Goal: Task Accomplishment & Management: Manage account settings

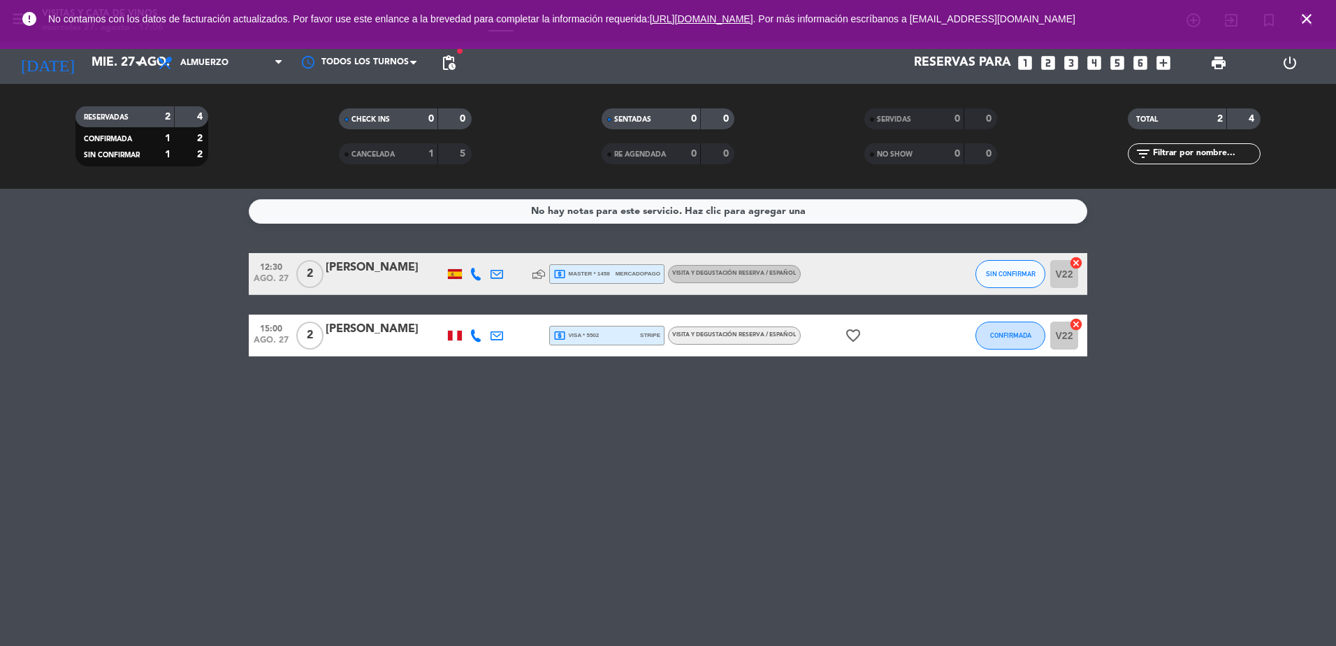
click at [1308, 24] on icon "close" at bounding box center [1306, 18] width 17 height 17
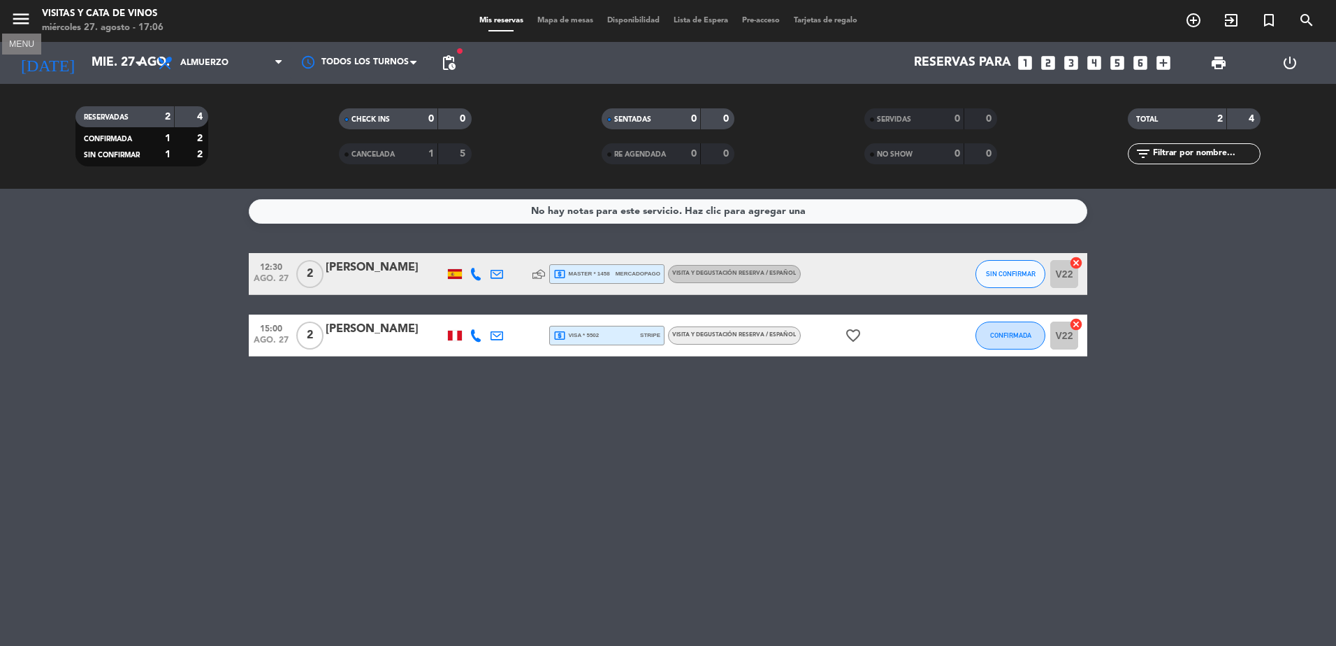
click at [20, 27] on icon "menu" at bounding box center [20, 18] width 21 height 21
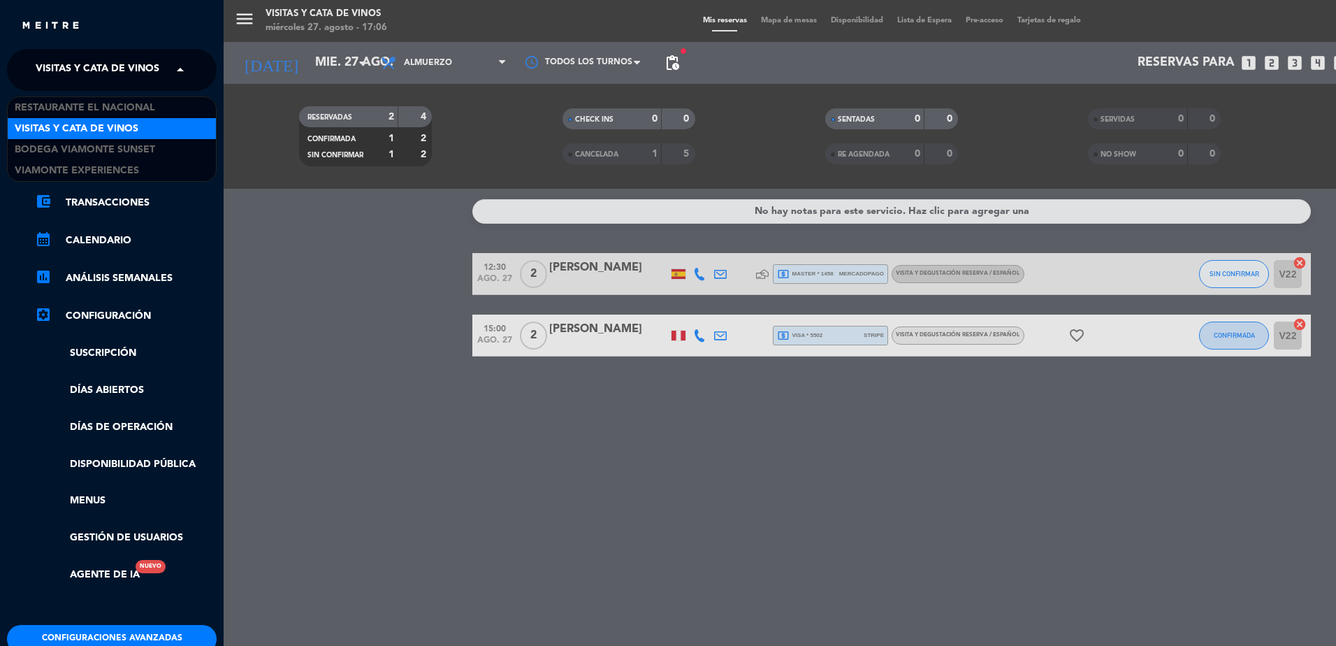
click at [59, 82] on span "Visitas y Cata de Vinos" at bounding box center [98, 69] width 124 height 29
click at [95, 154] on span "Bodega Viamonte Sunset" at bounding box center [85, 150] width 140 height 16
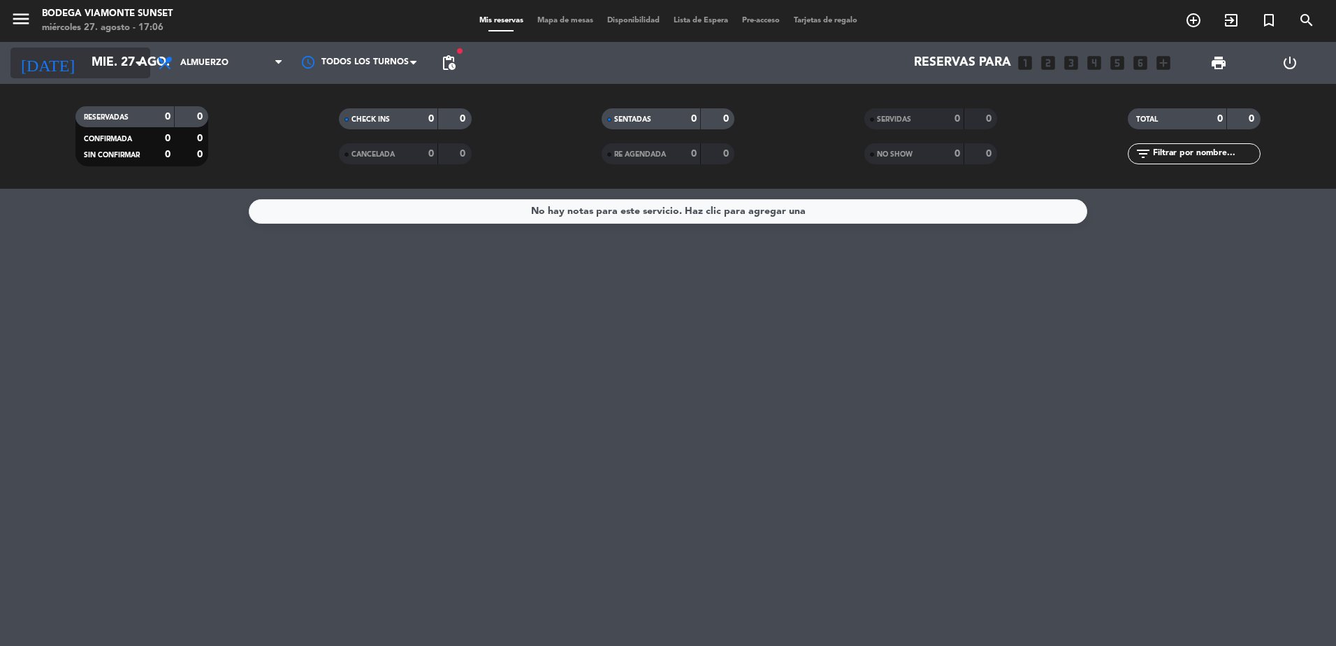
click at [115, 75] on input "mié. 27 ago." at bounding box center [166, 63] width 162 height 28
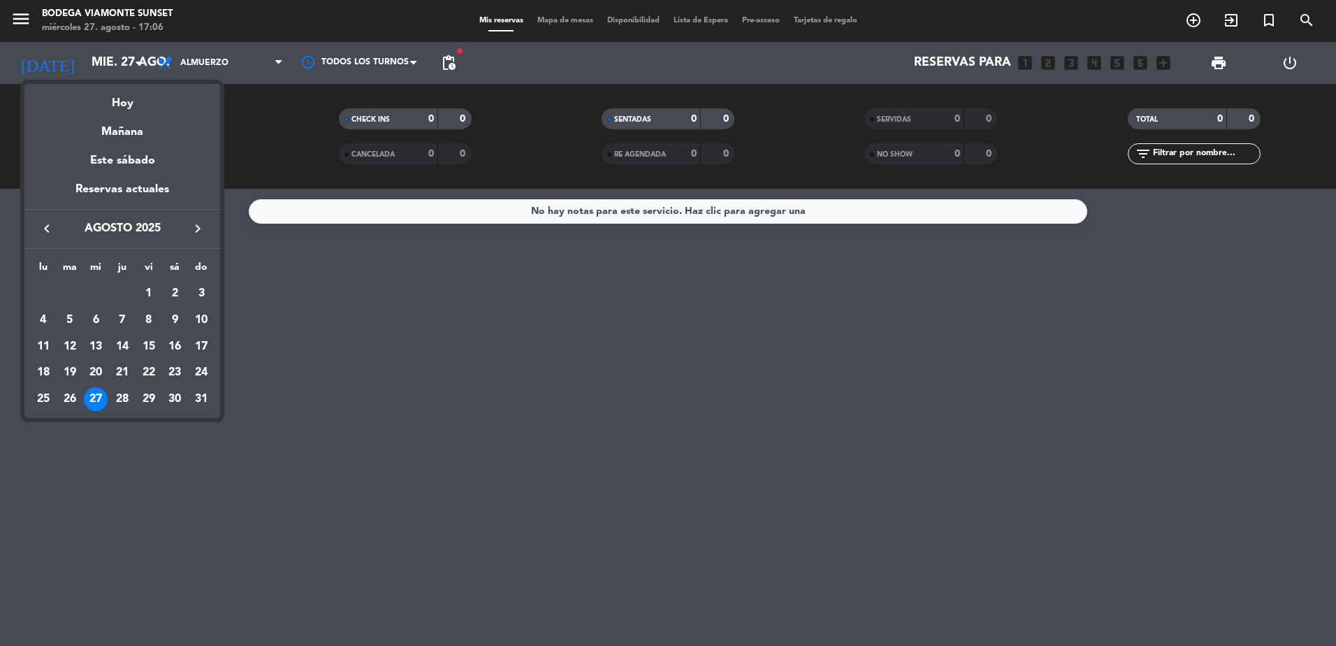
click at [198, 225] on icon "keyboard_arrow_right" at bounding box center [197, 228] width 17 height 17
click at [154, 396] on div "26" at bounding box center [149, 399] width 24 height 24
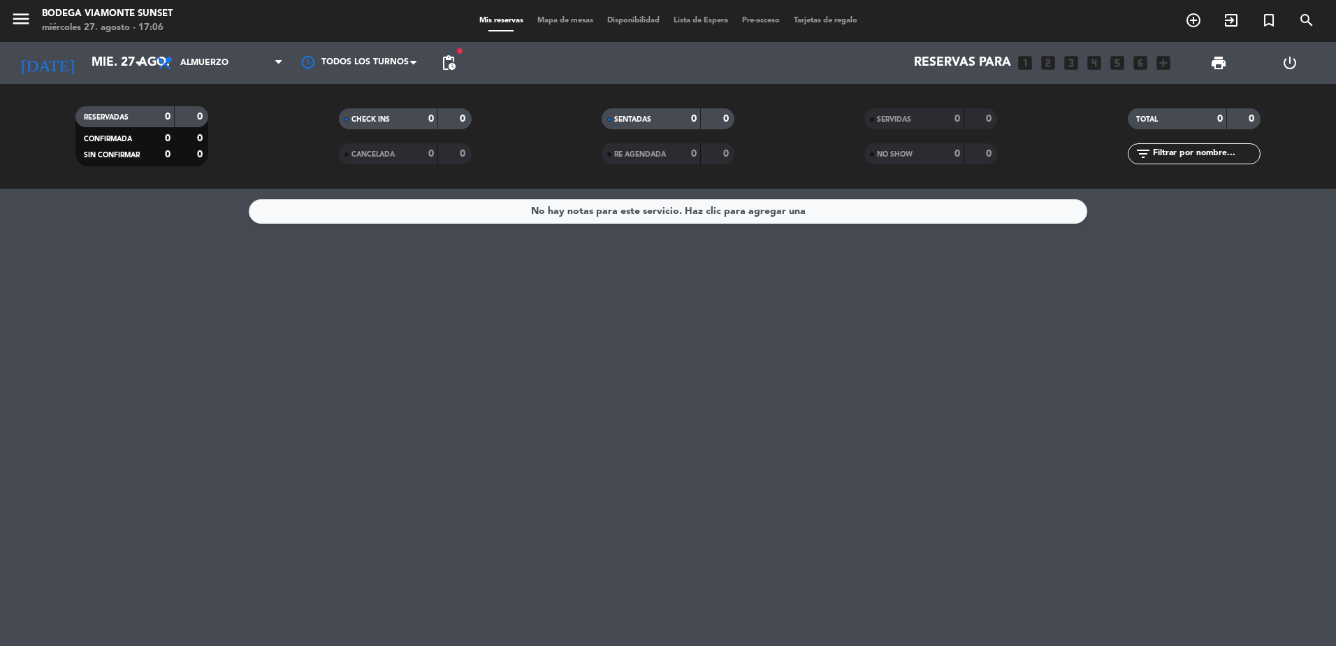
type input "vie. [DATE]"
click at [184, 64] on span "Almuerzo" at bounding box center [204, 63] width 48 height 10
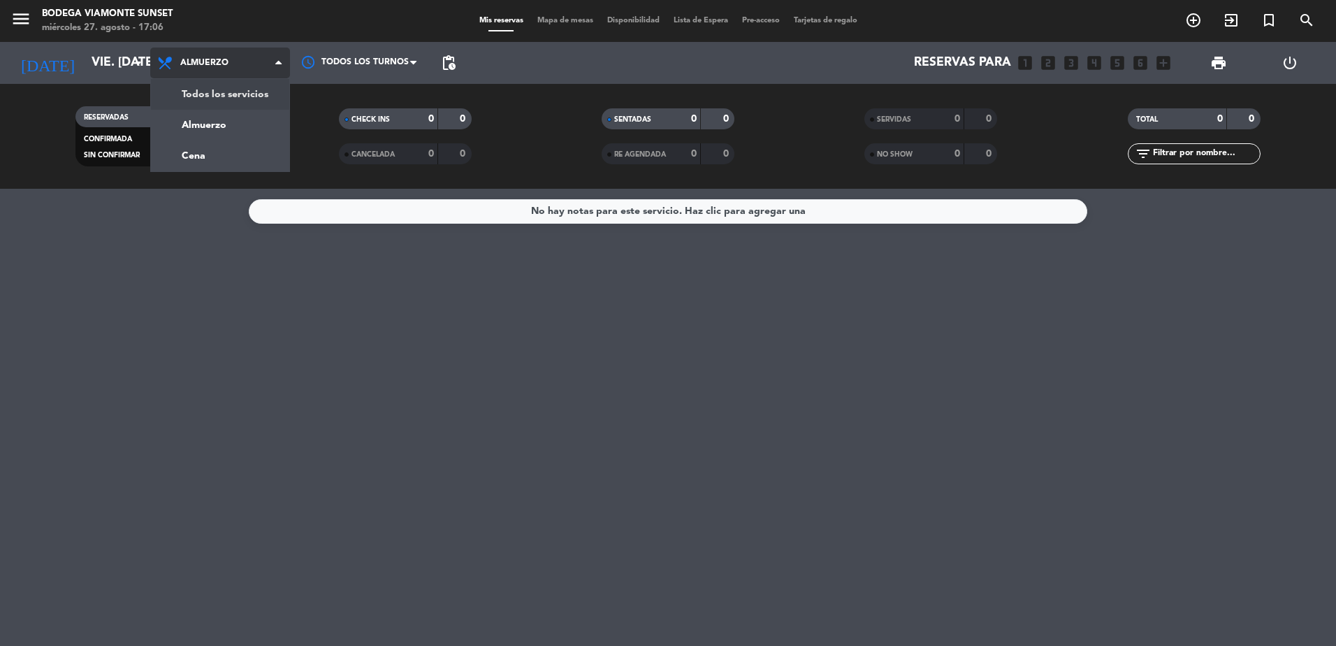
click at [219, 100] on div "menu Bodega [PERSON_NAME] Sunset miércoles 27. agosto - 17:06 Mis reservas Mapa…" at bounding box center [668, 94] width 1336 height 189
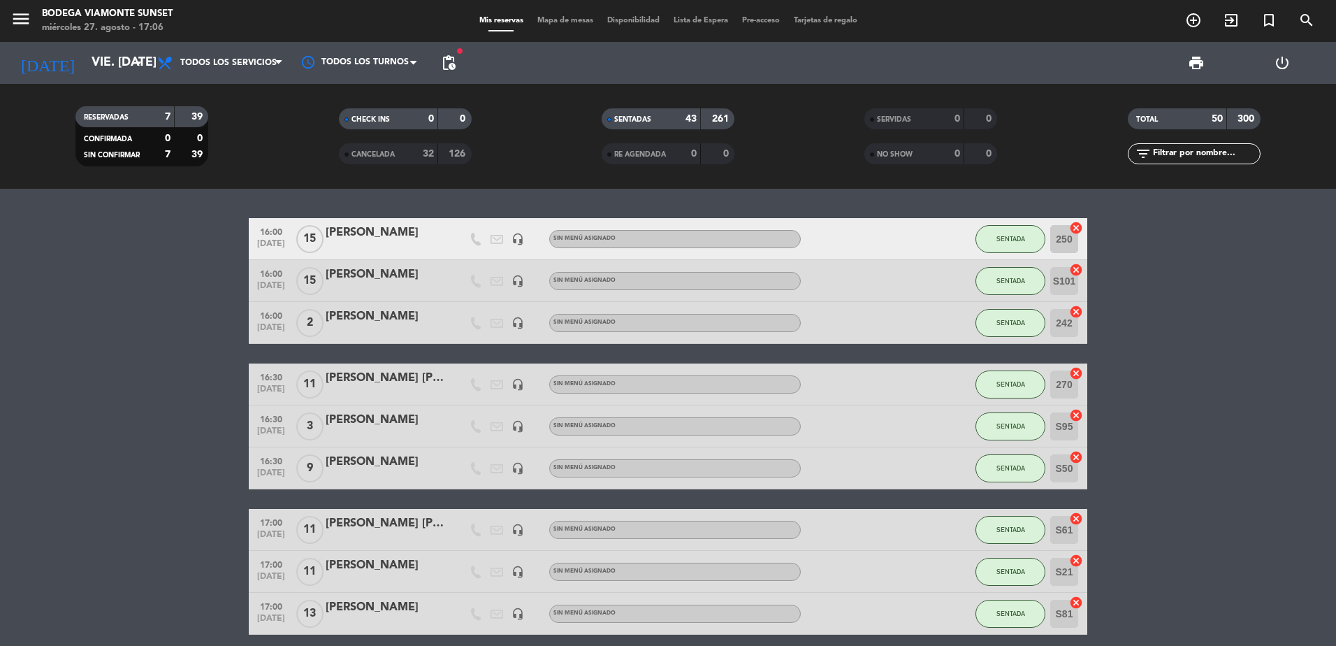
click at [1218, 154] on input "text" at bounding box center [1206, 153] width 108 height 15
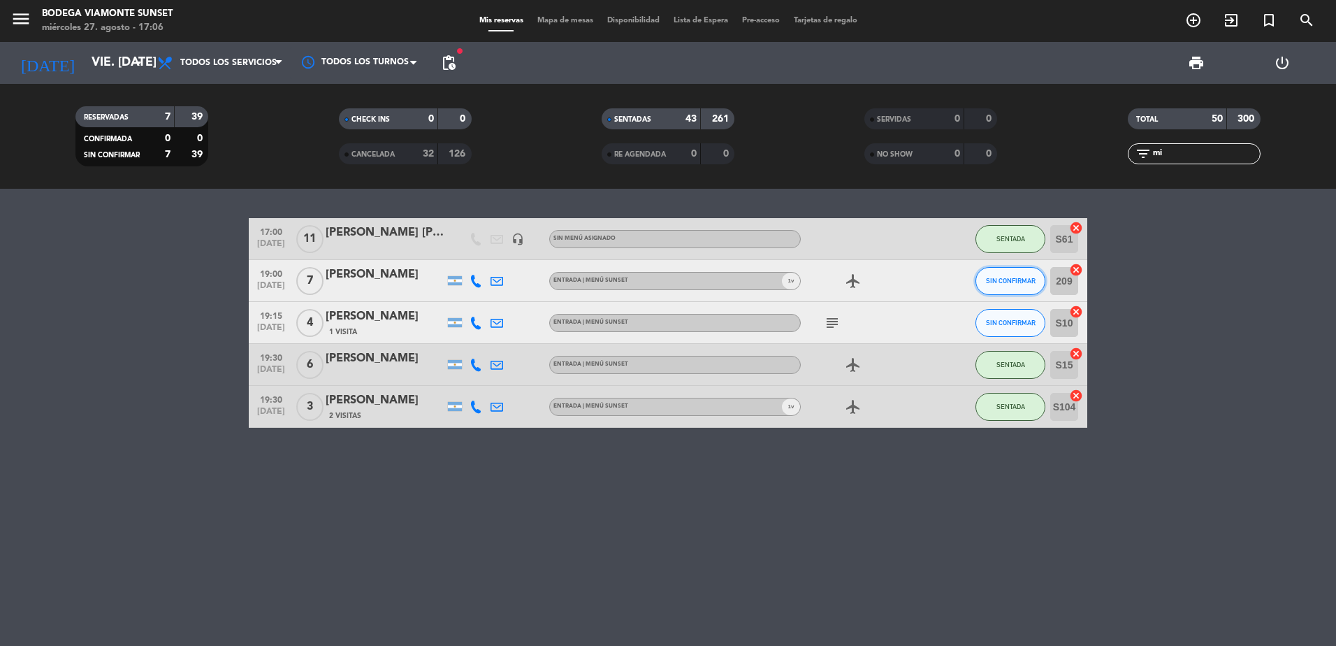
click at [987, 282] on span "SIN CONFIRMAR" at bounding box center [1011, 281] width 50 height 8
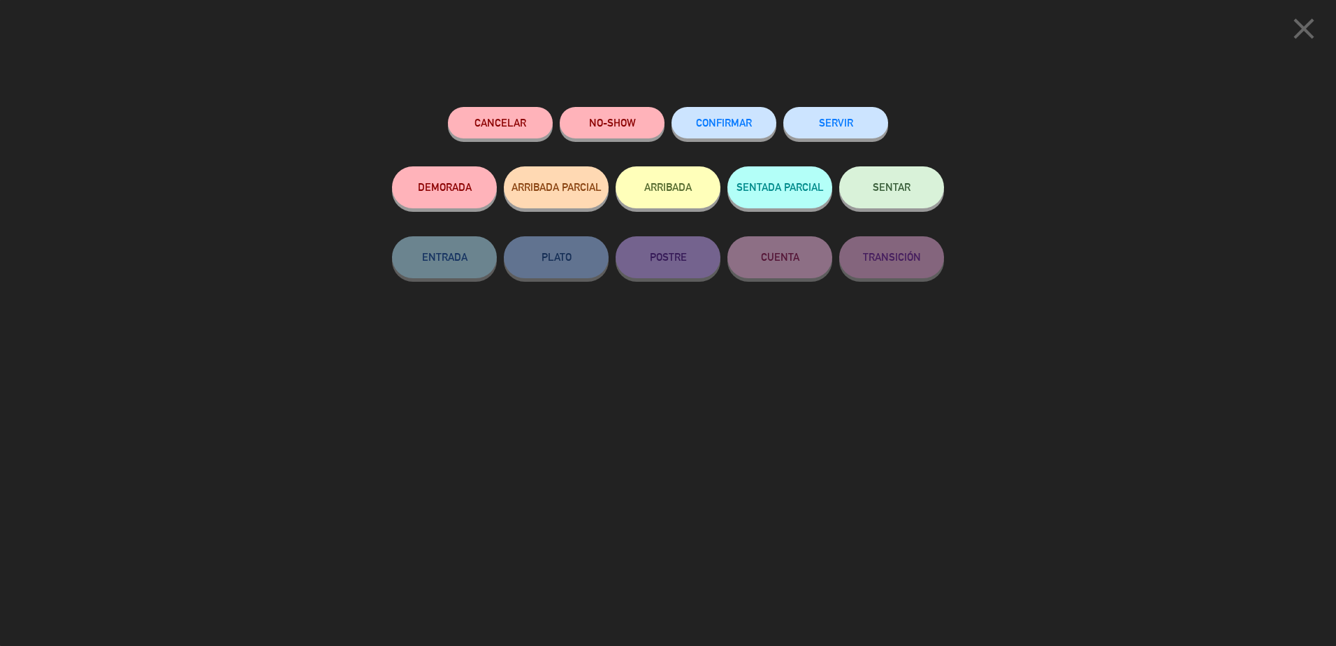
click at [906, 198] on button "SENTAR" at bounding box center [891, 187] width 105 height 42
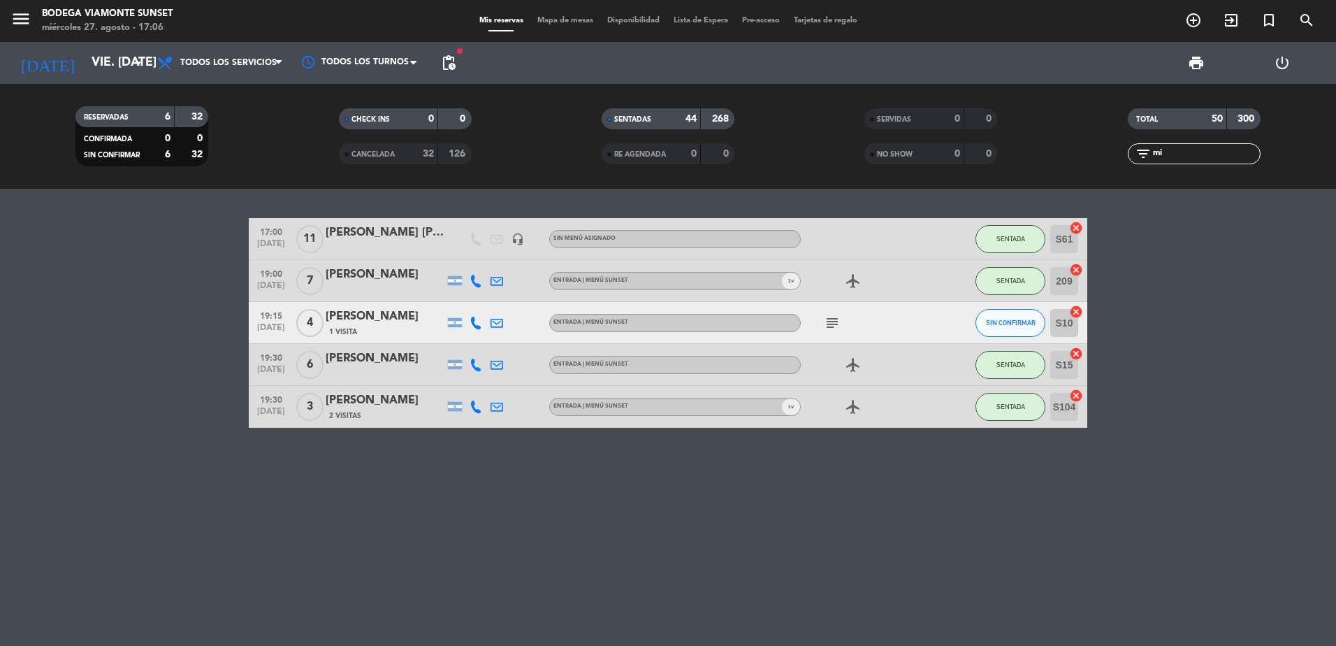
drag, startPoint x: 1175, startPoint y: 155, endPoint x: 1072, endPoint y: 167, distance: 103.4
click at [1072, 167] on div "TOTAL 50 300 filter_list mi" at bounding box center [1194, 136] width 263 height 77
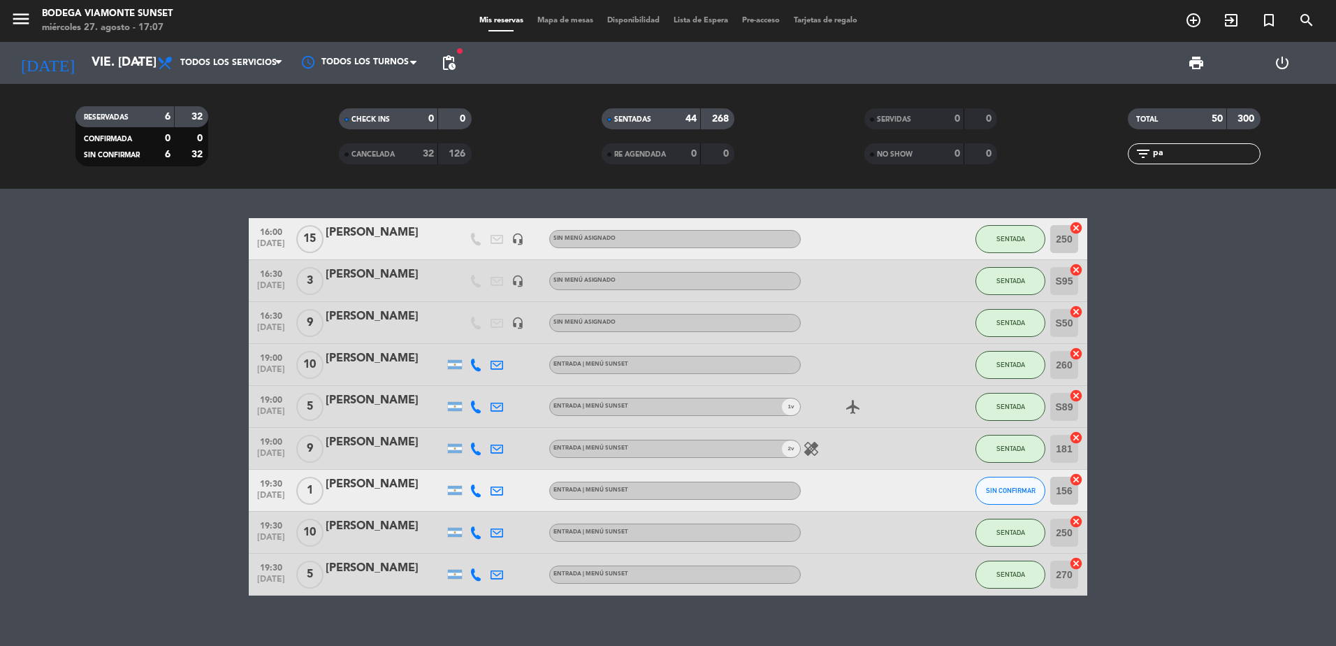
type input "p"
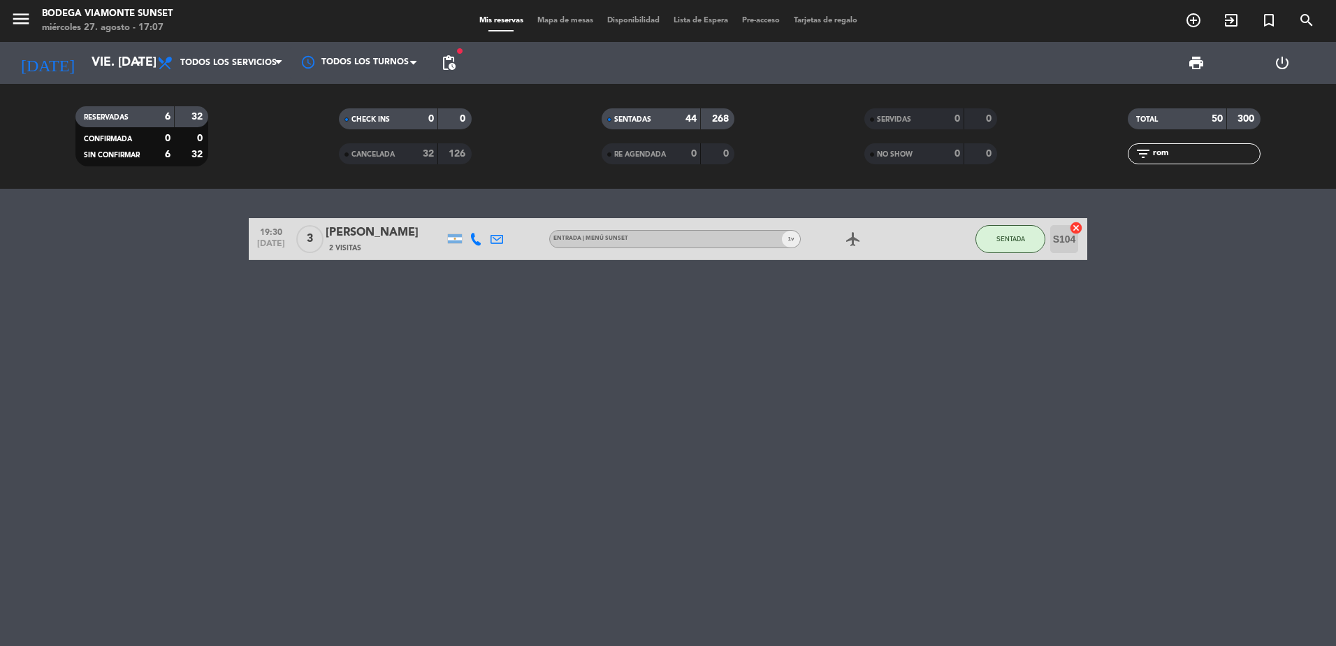
type input "rom"
drag, startPoint x: 1199, startPoint y: 149, endPoint x: 1063, endPoint y: 177, distance: 139.1
click at [1067, 175] on div "RESERVADAS 6 32 CONFIRMADA 0 0 SIN CONFIRMAR 6 32 CHECK INS 0 0 CANCELADA 32 12…" at bounding box center [668, 136] width 1336 height 105
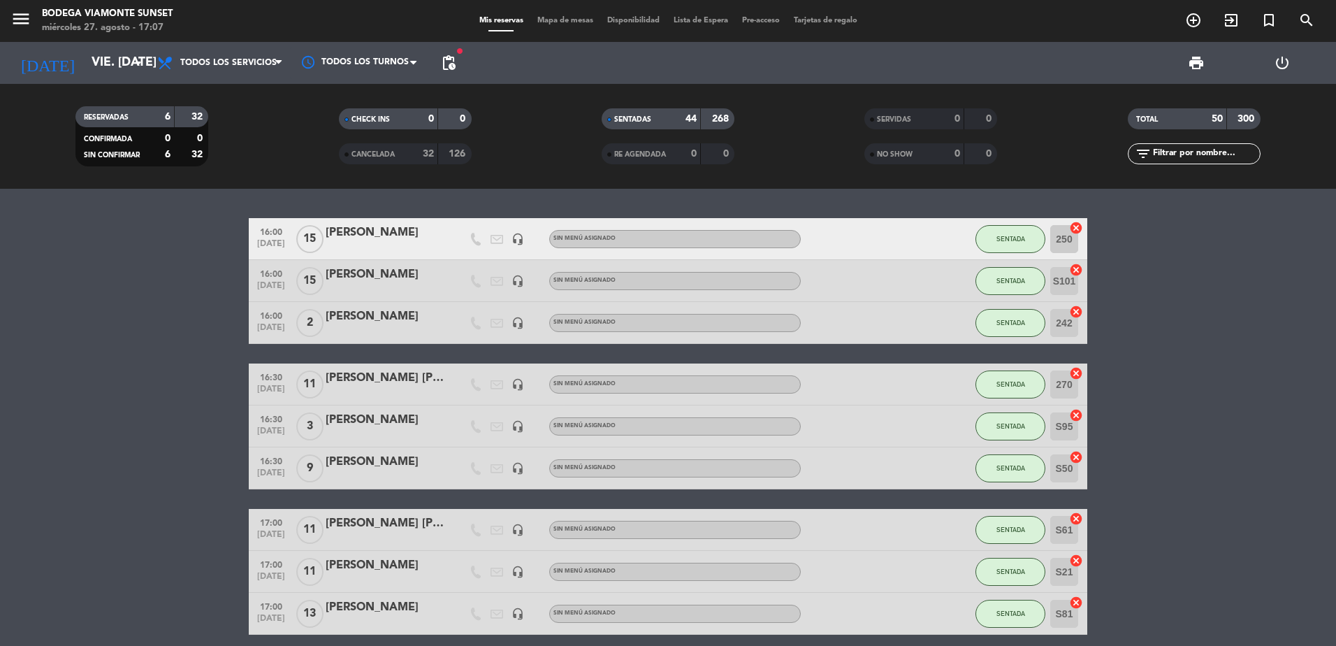
click at [407, 153] on div "32" at bounding box center [420, 154] width 28 height 16
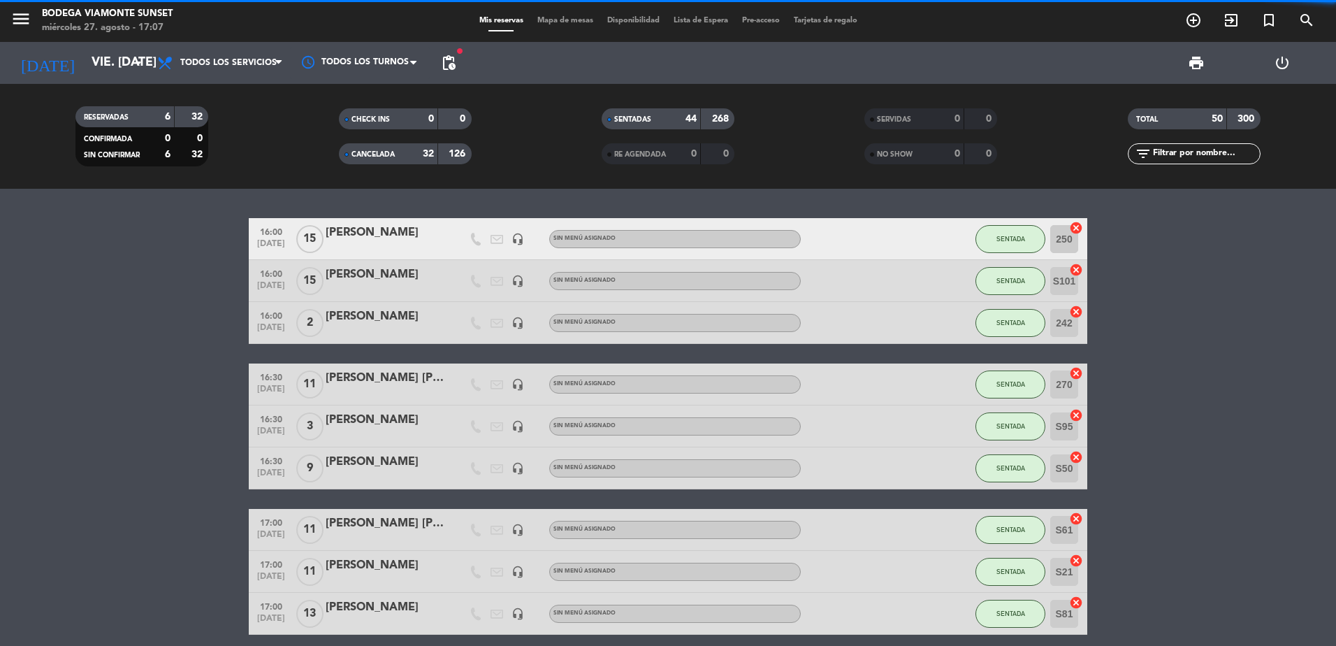
click at [1204, 150] on input "text" at bounding box center [1206, 153] width 108 height 15
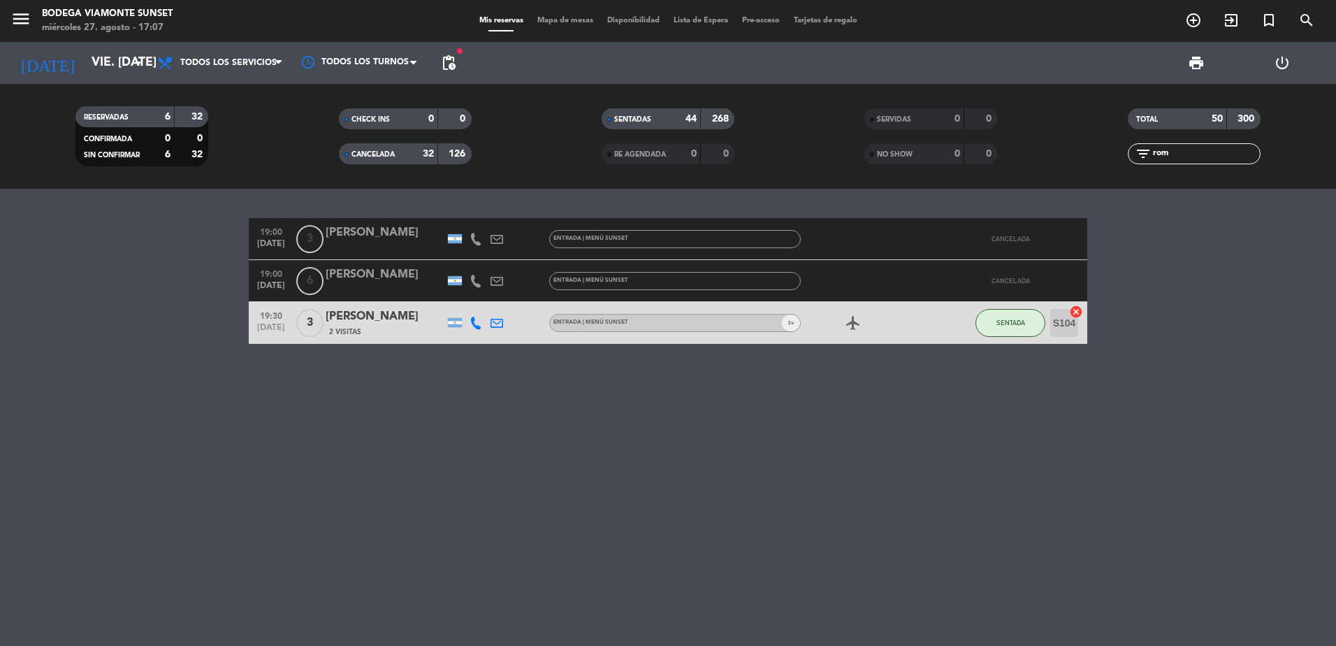
type input "rom"
click at [422, 282] on div "[PERSON_NAME]" at bounding box center [385, 275] width 119 height 18
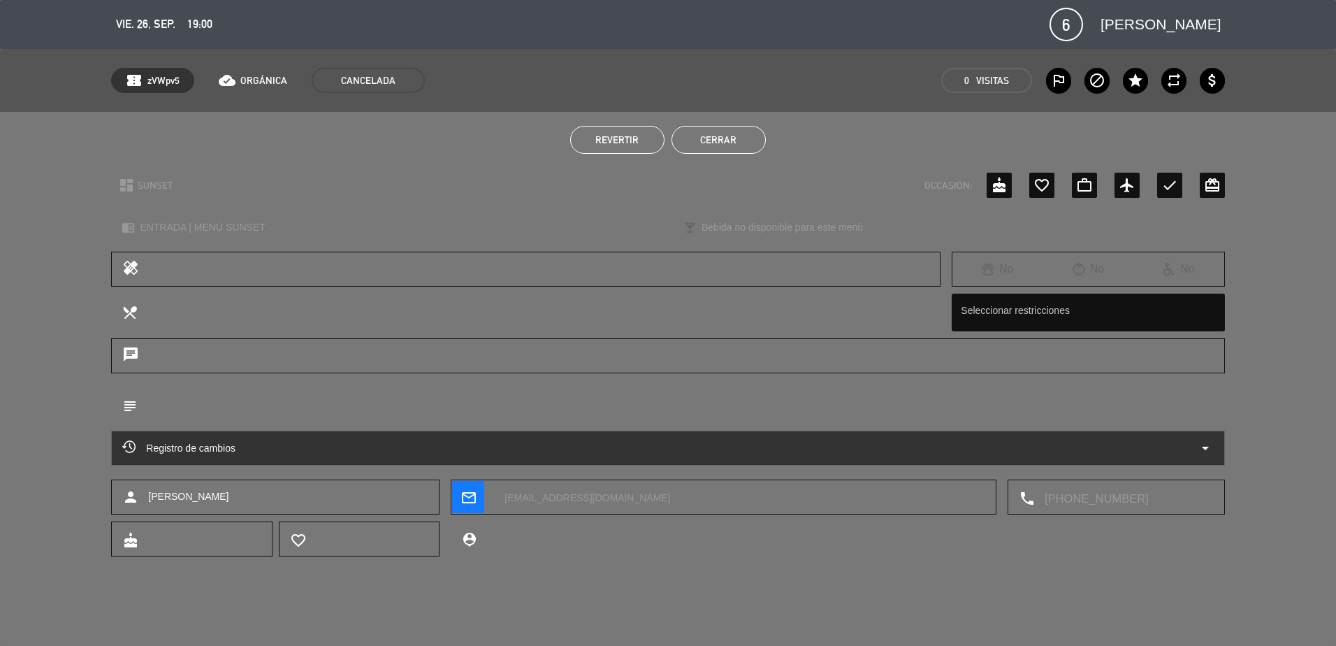
click at [616, 138] on span "Revertir" at bounding box center [616, 139] width 43 height 11
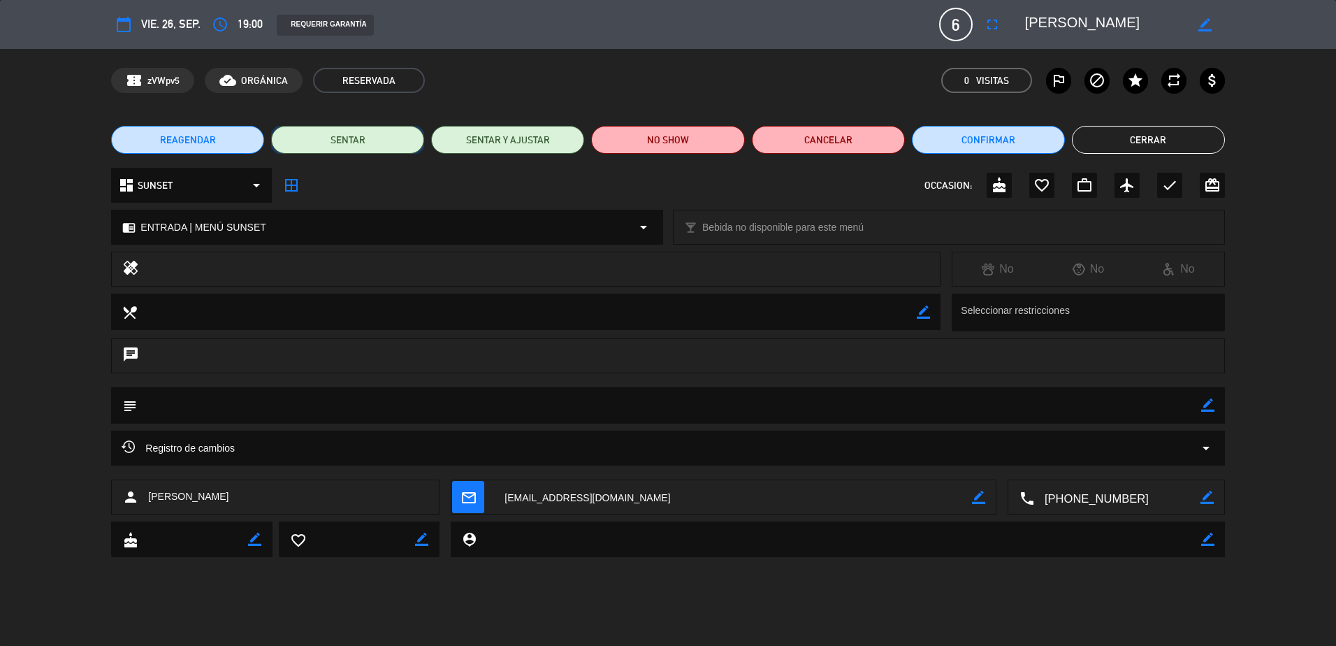
click at [368, 135] on button "SENTAR" at bounding box center [347, 140] width 153 height 28
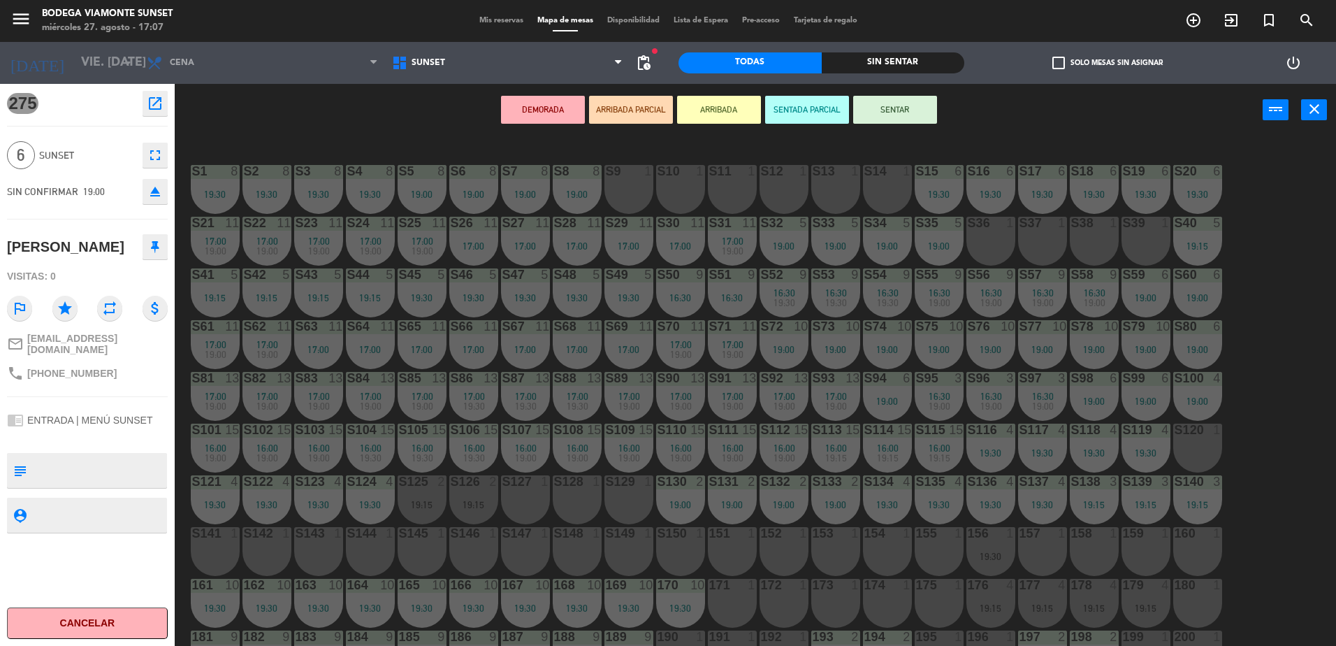
click at [867, 96] on button "SENTAR" at bounding box center [895, 110] width 84 height 28
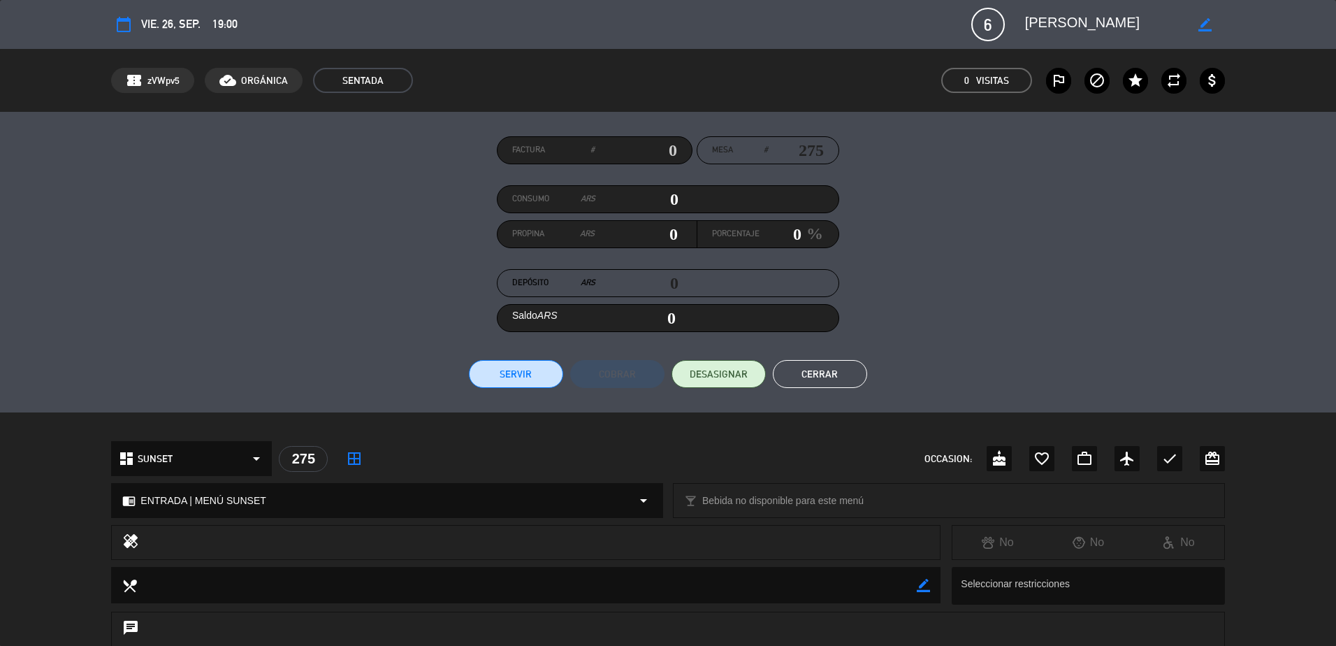
click at [837, 370] on button "Cerrar" at bounding box center [820, 374] width 94 height 28
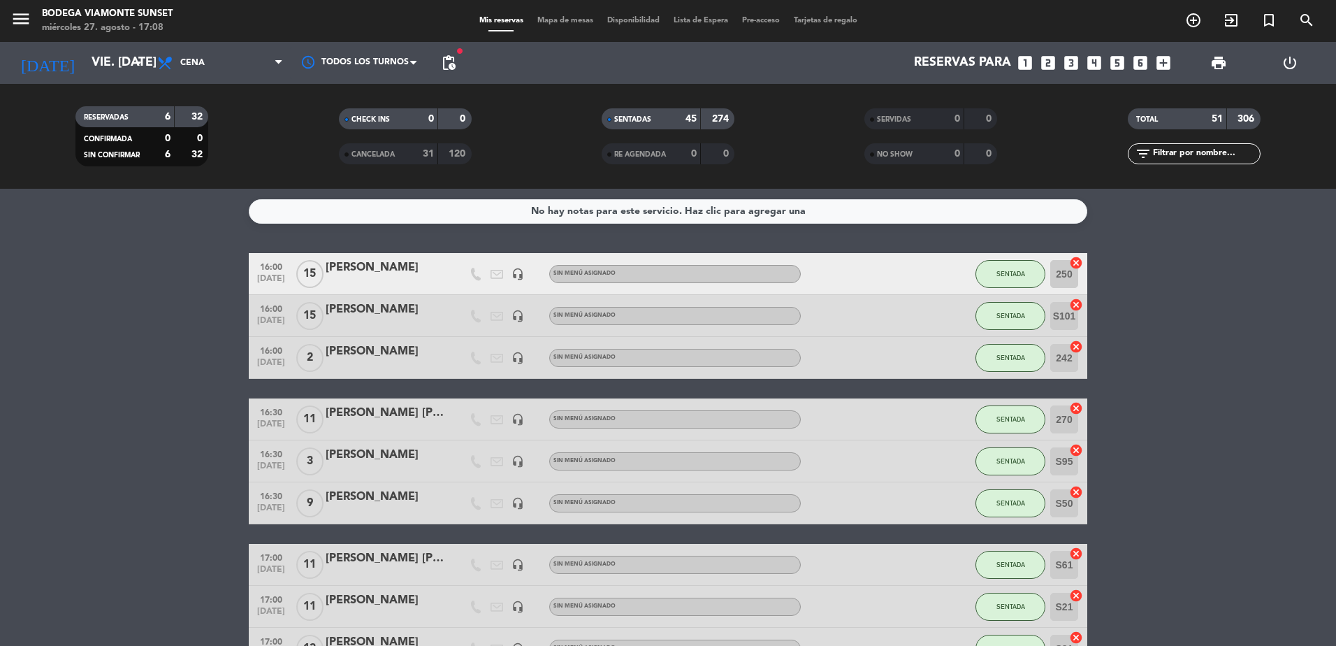
click at [1161, 148] on input "text" at bounding box center [1206, 153] width 108 height 15
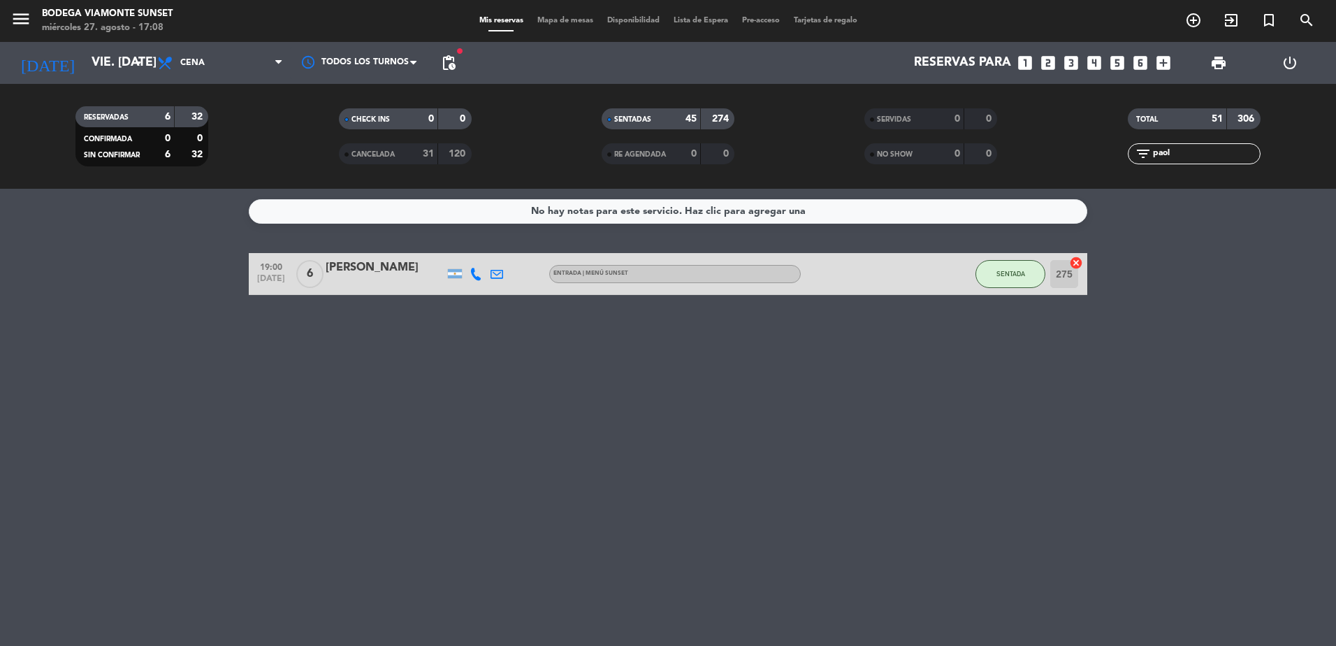
type input "paol"
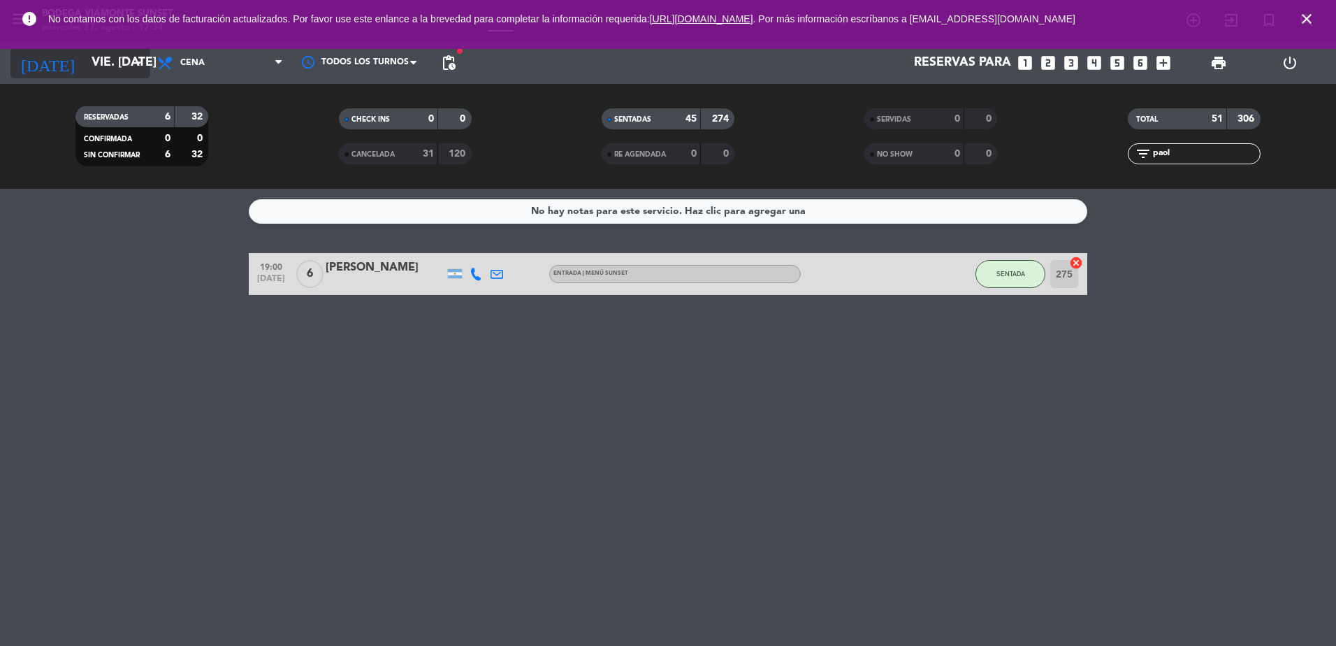
click at [103, 69] on input "vie. [DATE]" at bounding box center [166, 63] width 162 height 28
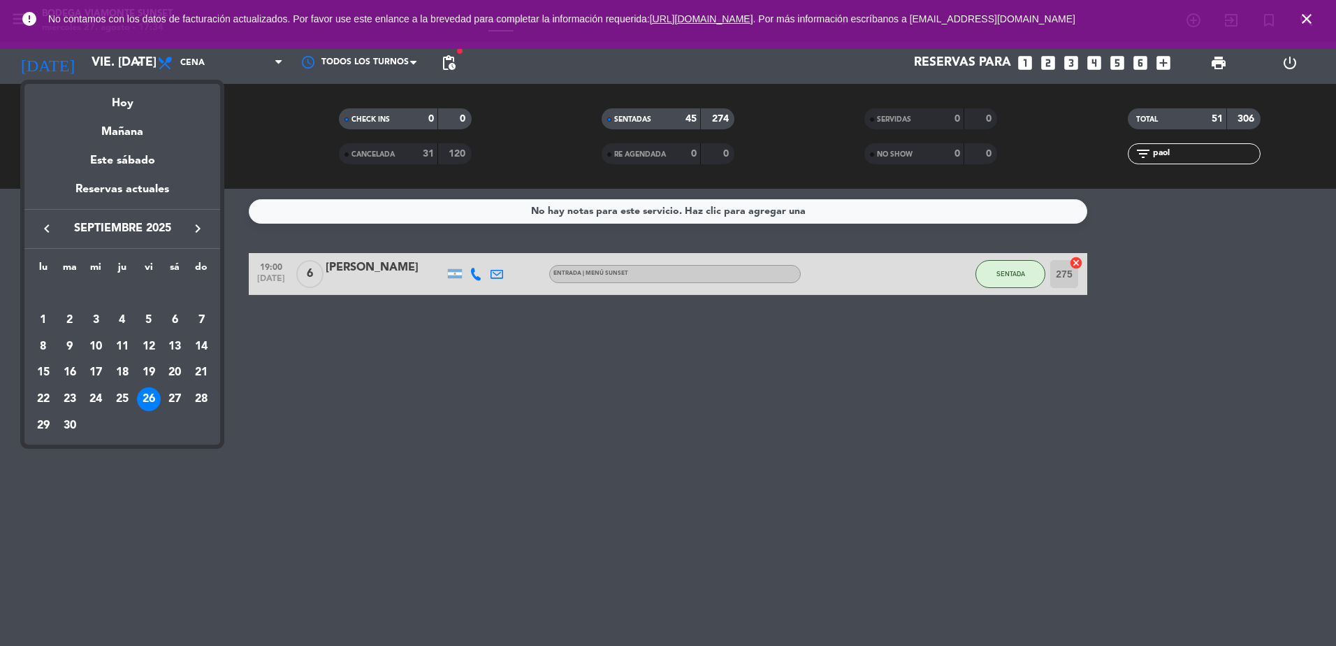
click at [199, 226] on icon "keyboard_arrow_right" at bounding box center [197, 228] width 17 height 17
click at [148, 322] on div "3" at bounding box center [149, 320] width 24 height 24
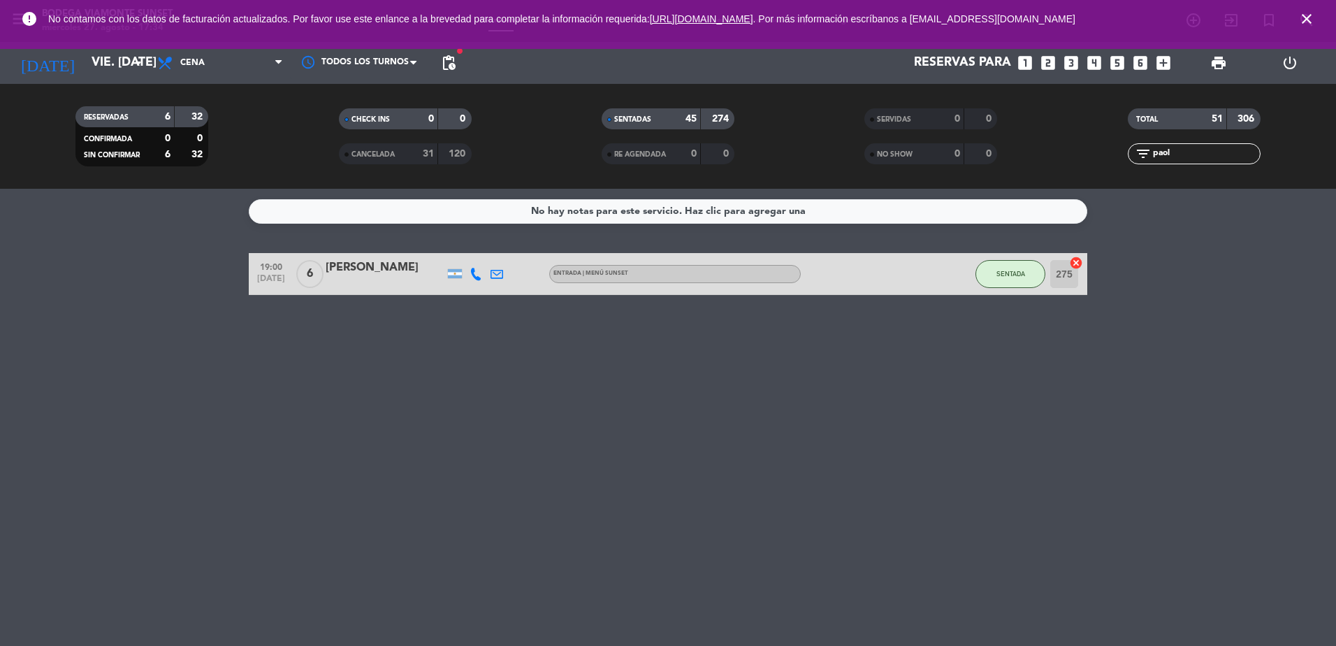
type input "vie. [DATE]"
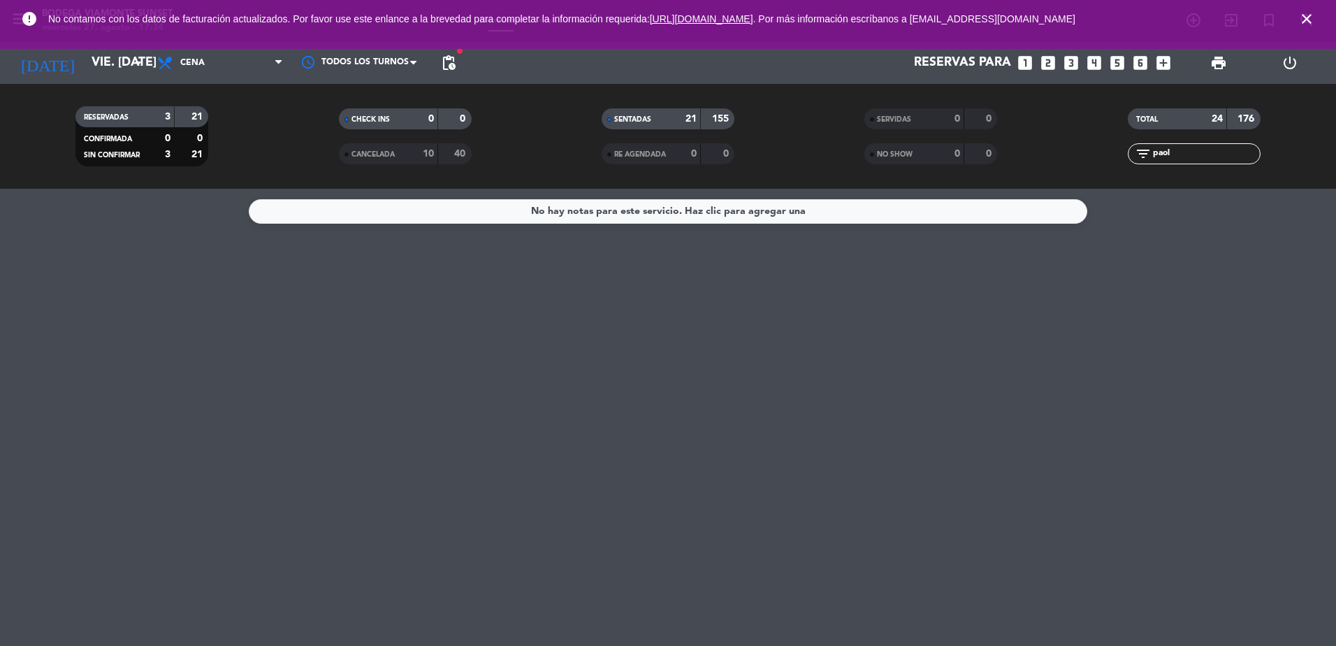
drag, startPoint x: 1194, startPoint y: 153, endPoint x: 1116, endPoint y: 170, distance: 79.4
click at [1116, 170] on div "TOTAL 24 176 filter_list paol" at bounding box center [1194, 136] width 263 height 77
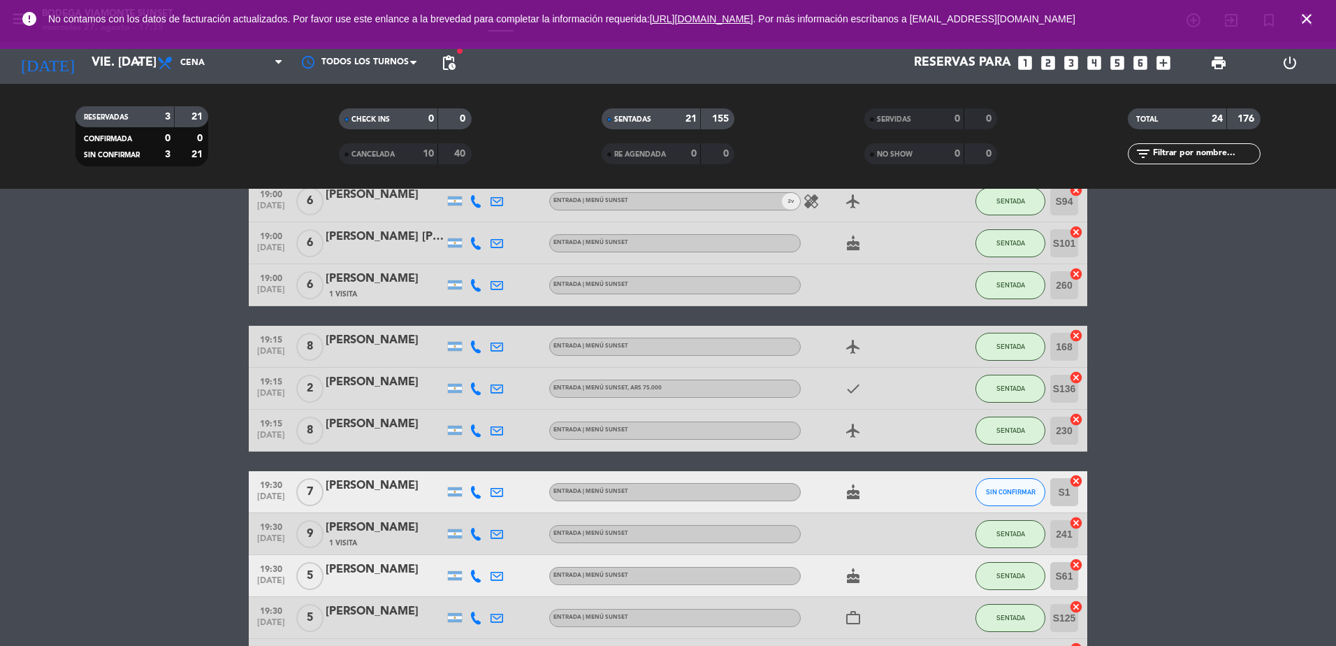
scroll to position [699, 0]
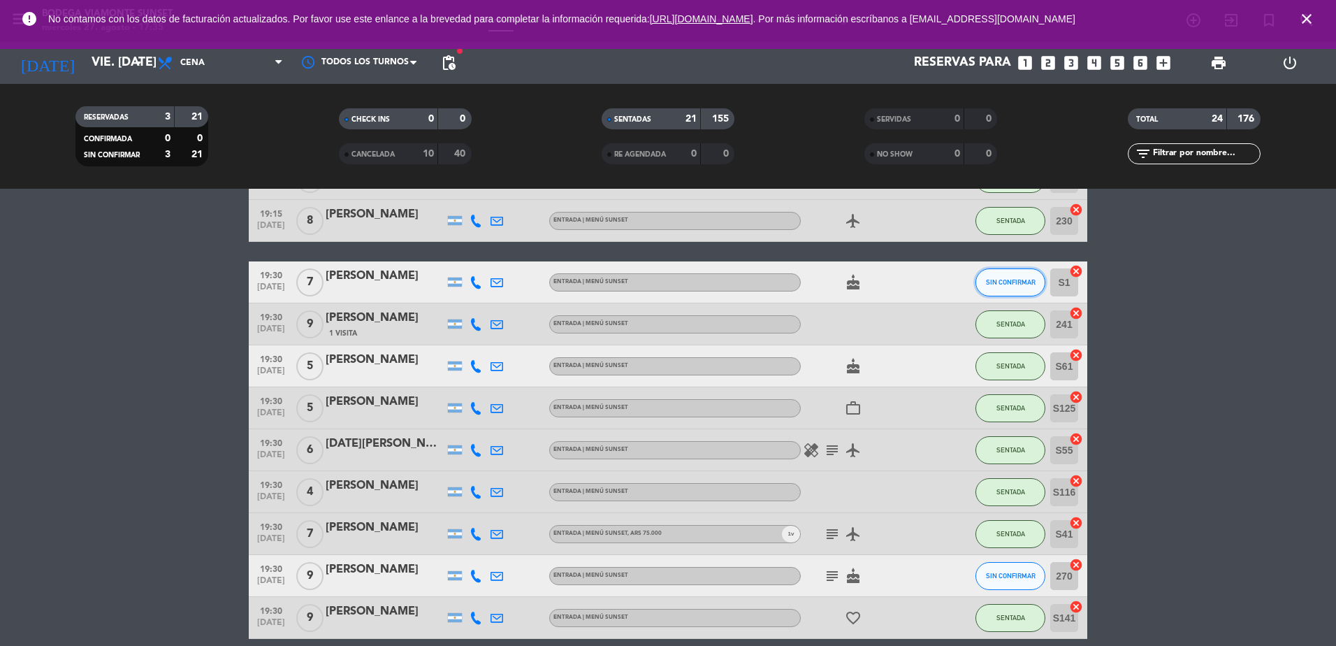
click at [999, 281] on span "SIN CONFIRMAR" at bounding box center [1011, 282] width 50 height 8
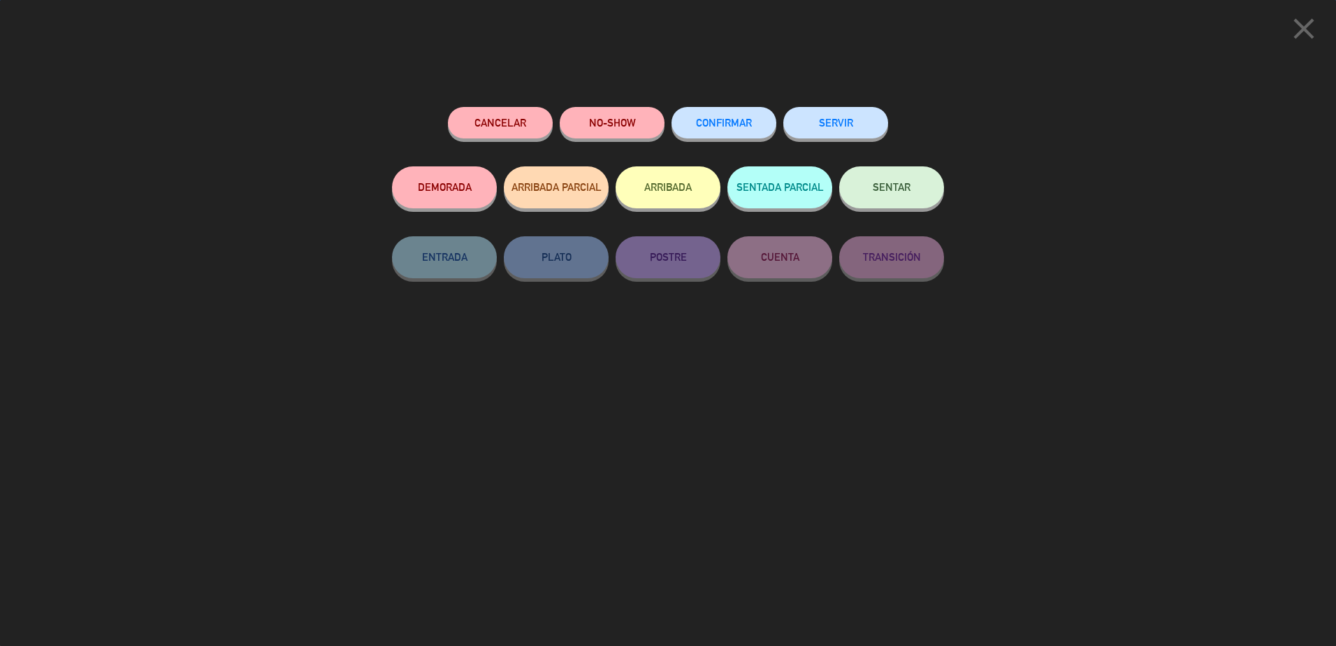
click at [878, 178] on button "SENTAR" at bounding box center [891, 187] width 105 height 42
